Goal: Task Accomplishment & Management: Use online tool/utility

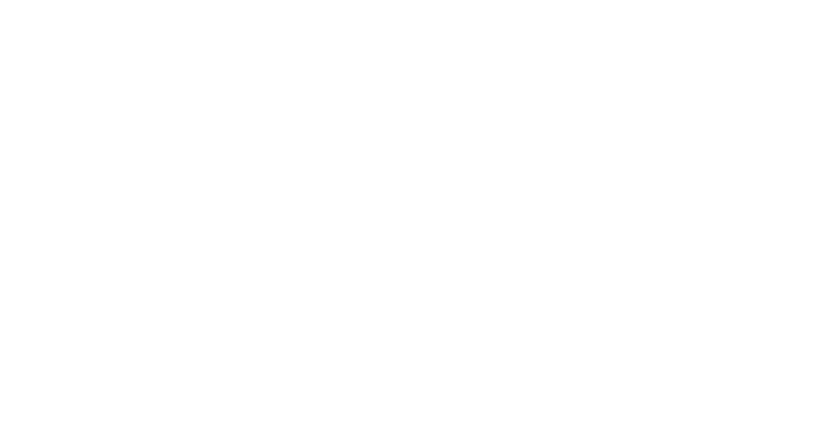
select select "Song"
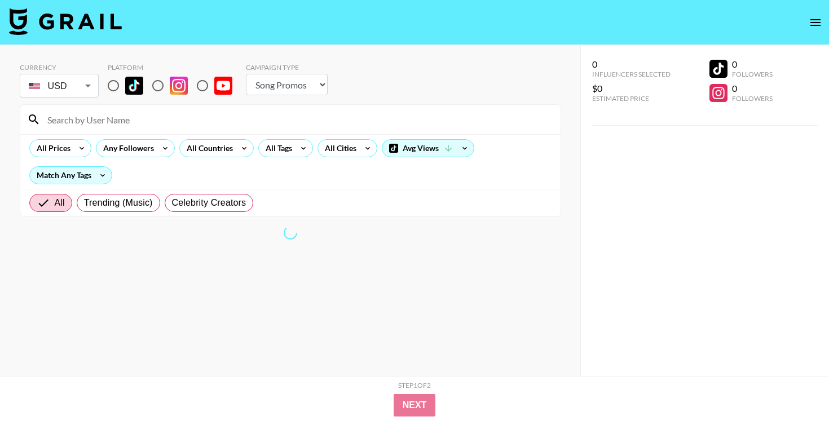
click at [117, 84] on input "radio" at bounding box center [114, 86] width 24 height 24
radio input "true"
click at [120, 122] on input at bounding box center [297, 120] width 513 height 18
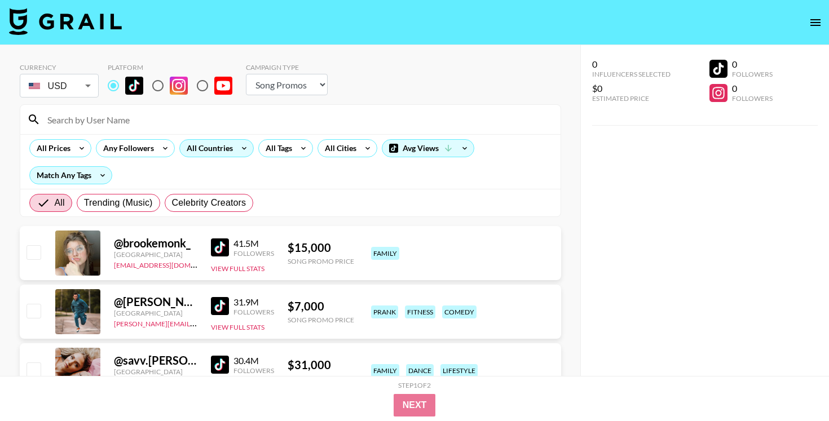
click at [218, 145] on div "All Countries" at bounding box center [207, 148] width 55 height 17
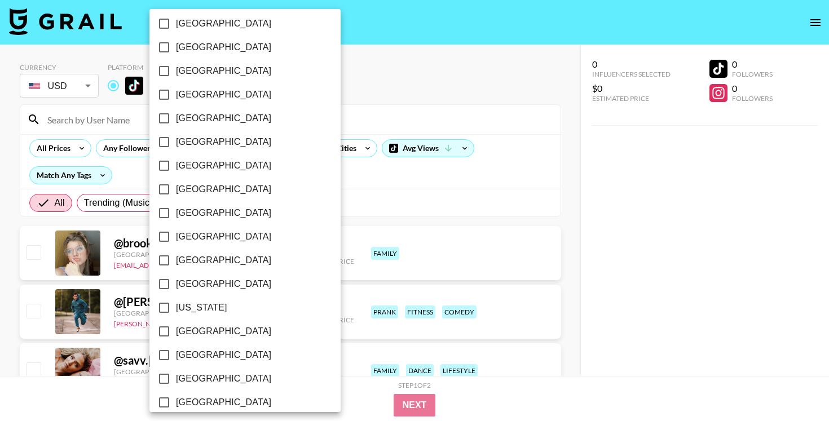
scroll to position [124, 0]
click at [195, 285] on span "[GEOGRAPHIC_DATA]" at bounding box center [223, 286] width 95 height 14
click at [176, 285] on input "[GEOGRAPHIC_DATA]" at bounding box center [164, 286] width 24 height 24
checkbox input "true"
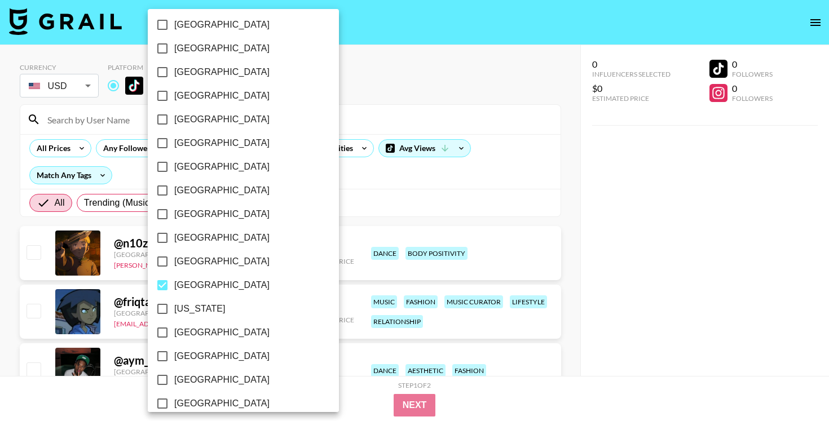
click at [195, 336] on span "[GEOGRAPHIC_DATA]" at bounding box center [221, 333] width 95 height 14
click at [174, 336] on input "[GEOGRAPHIC_DATA]" at bounding box center [163, 333] width 24 height 24
checkbox input "true"
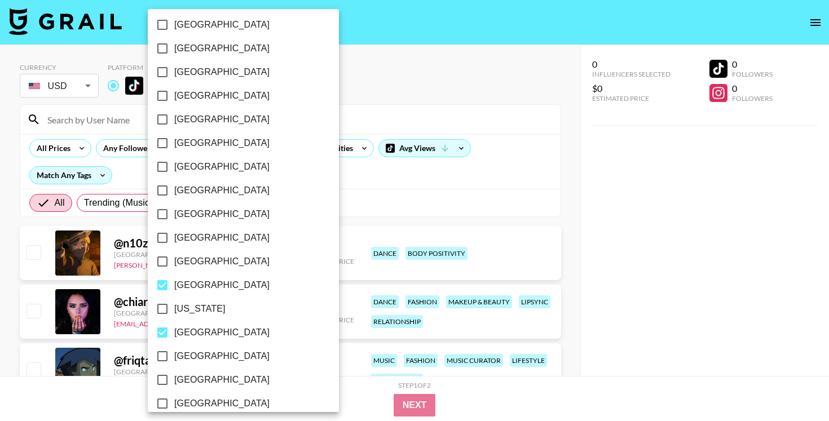
click at [372, 74] on div at bounding box center [414, 210] width 829 height 421
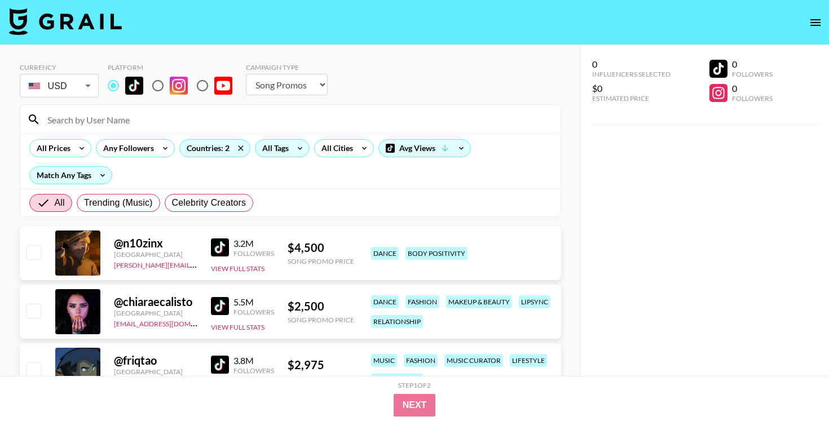
click at [279, 152] on div "All Tags" at bounding box center [273, 148] width 36 height 17
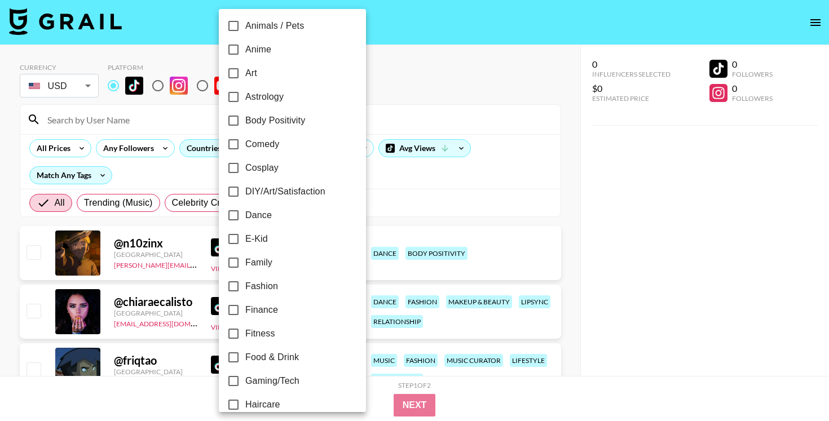
scroll to position [99, 0]
click at [264, 289] on span "Fashion" at bounding box center [261, 286] width 33 height 14
click at [245, 289] on input "Fashion" at bounding box center [234, 286] width 24 height 24
checkbox input "true"
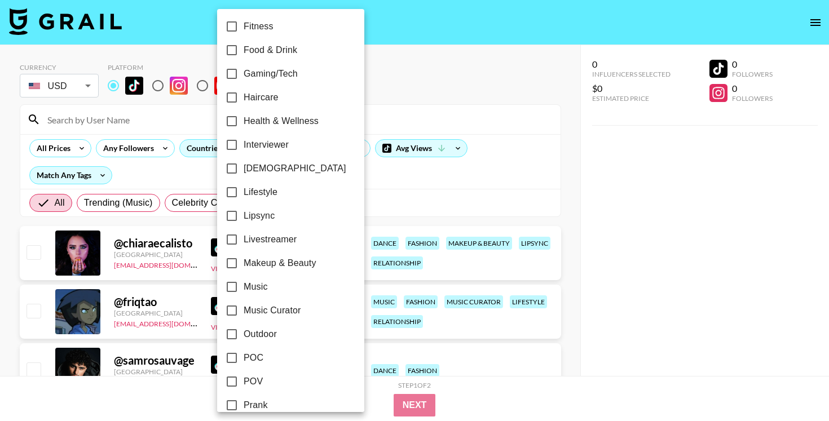
scroll to position [408, 0]
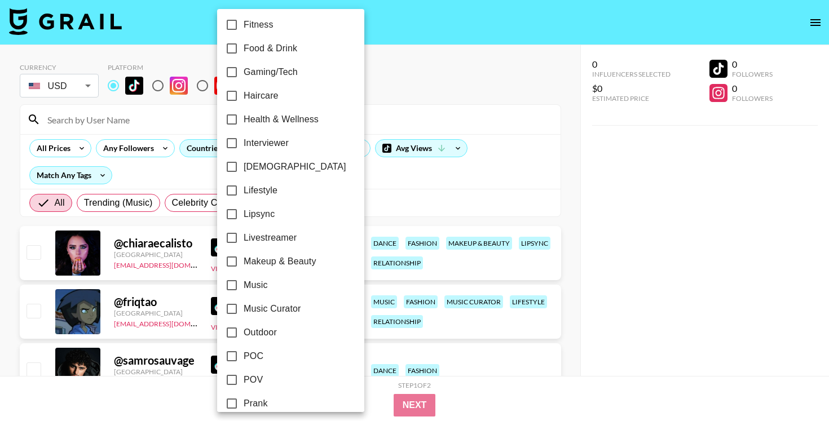
click at [276, 262] on span "Makeup & Beauty" at bounding box center [280, 262] width 73 height 14
click at [244, 262] on input "Makeup & Beauty" at bounding box center [232, 262] width 24 height 24
checkbox input "true"
click at [398, 125] on div at bounding box center [414, 210] width 829 height 421
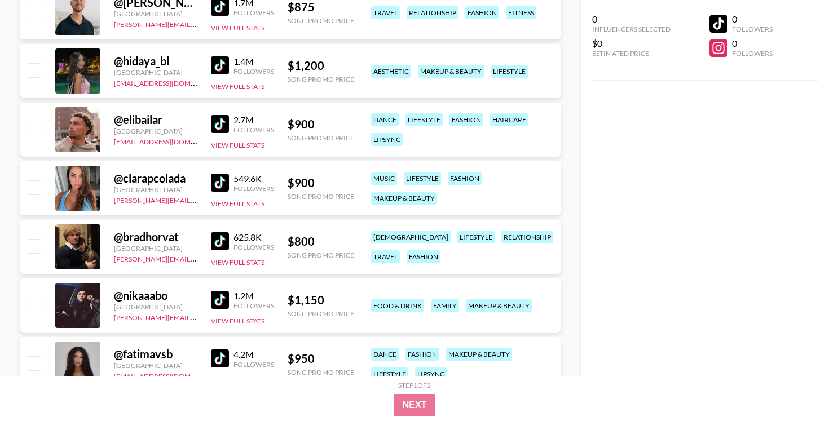
scroll to position [1006, 0]
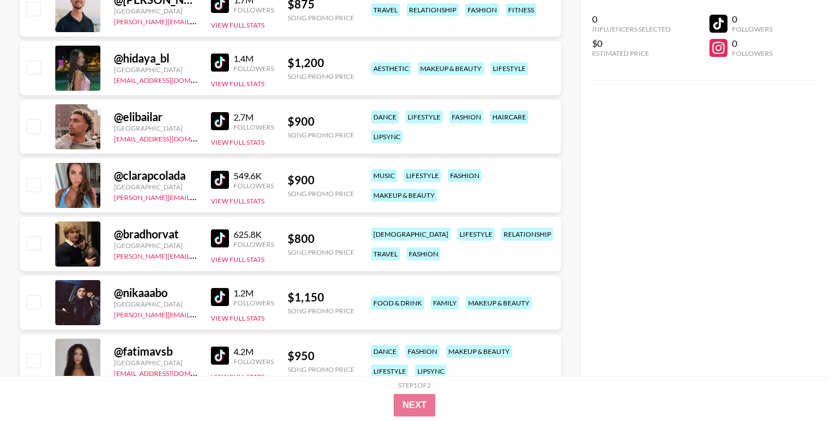
click at [223, 56] on img at bounding box center [220, 63] width 18 height 18
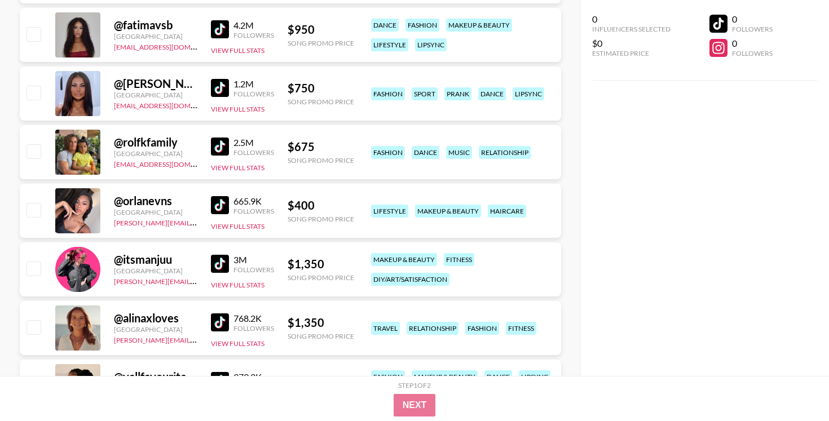
scroll to position [1342, 0]
